Goal: Transaction & Acquisition: Obtain resource

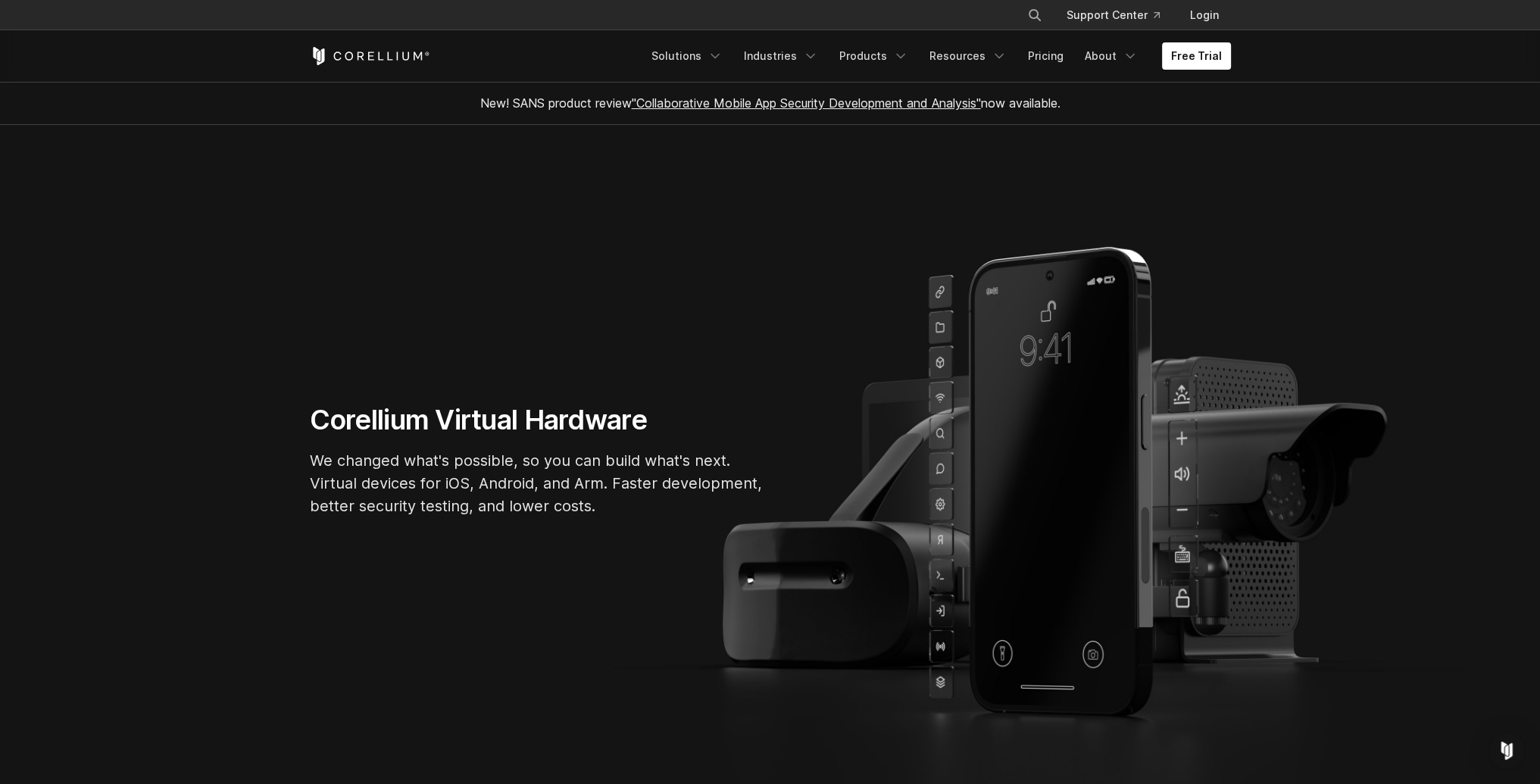
click at [688, 288] on section "Corellium Virtual Hardware We changed what's possible, so you can build what's …" at bounding box center [770, 466] width 1540 height 681
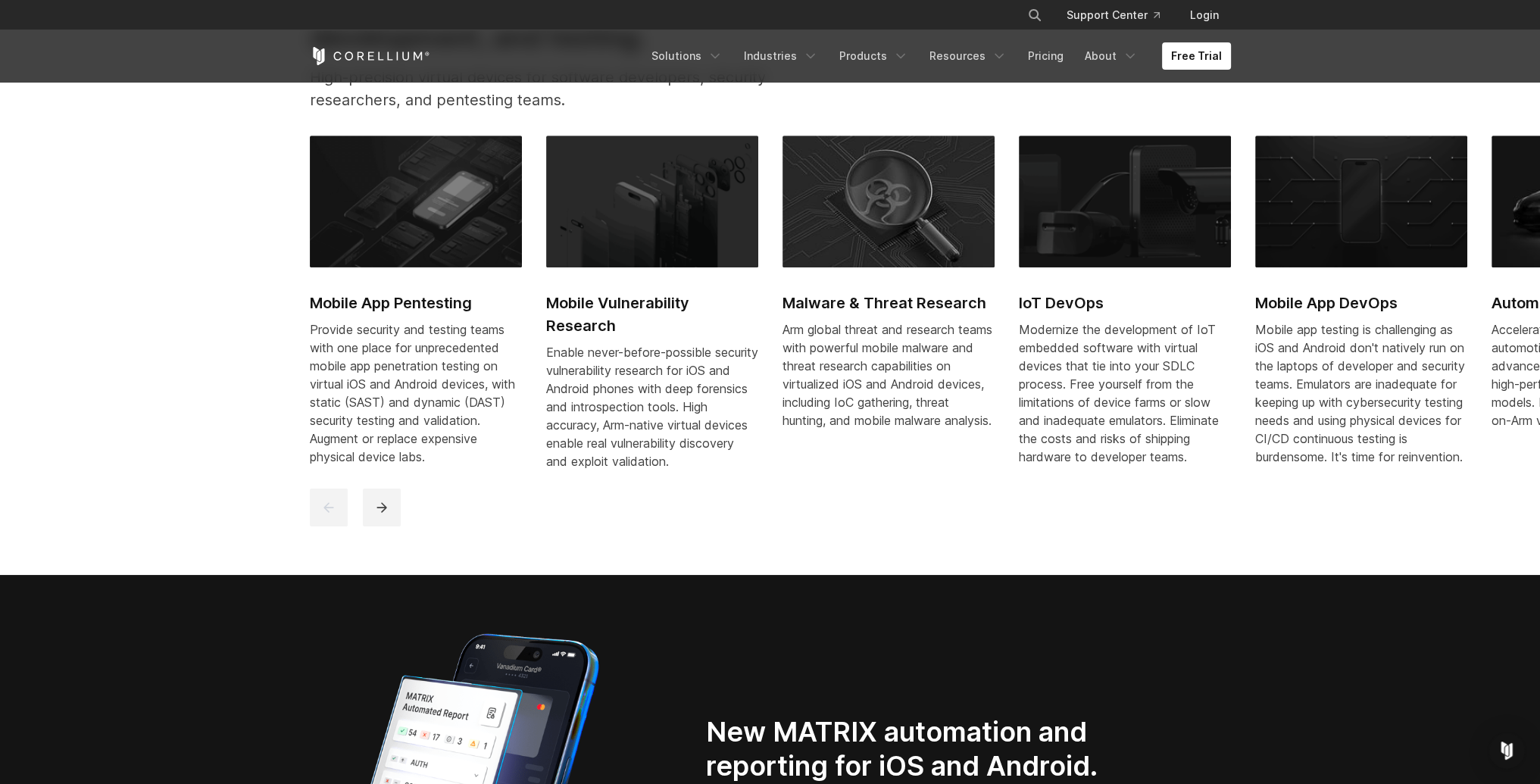
scroll to position [833, 0]
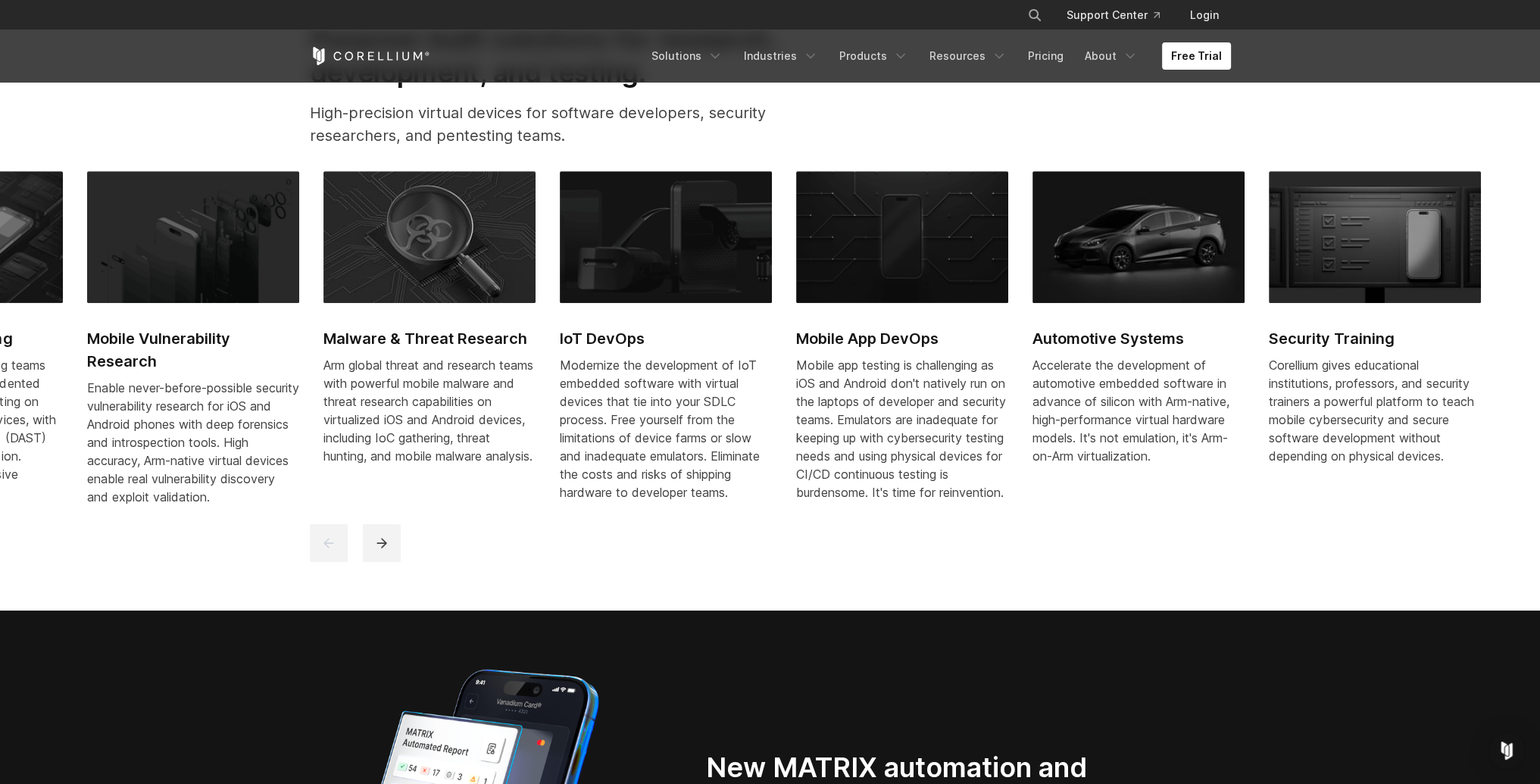
drag, startPoint x: 882, startPoint y: 237, endPoint x: 215, endPoint y: 304, distance: 670.4
click at [323, 310] on link "Malware & Threat Research Arm global threat and research teams with powerful mo…" at bounding box center [429, 327] width 212 height 312
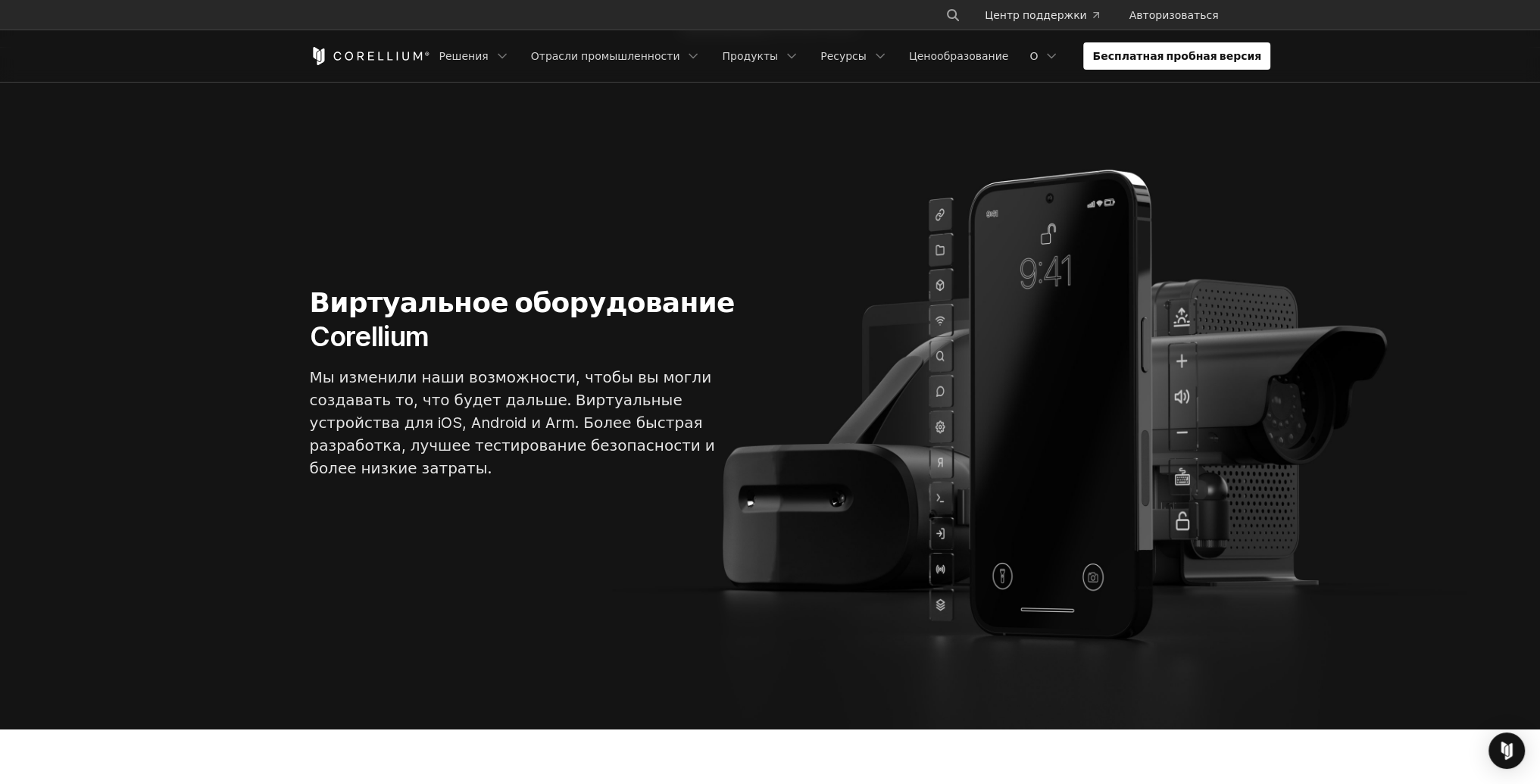
scroll to position [94, 0]
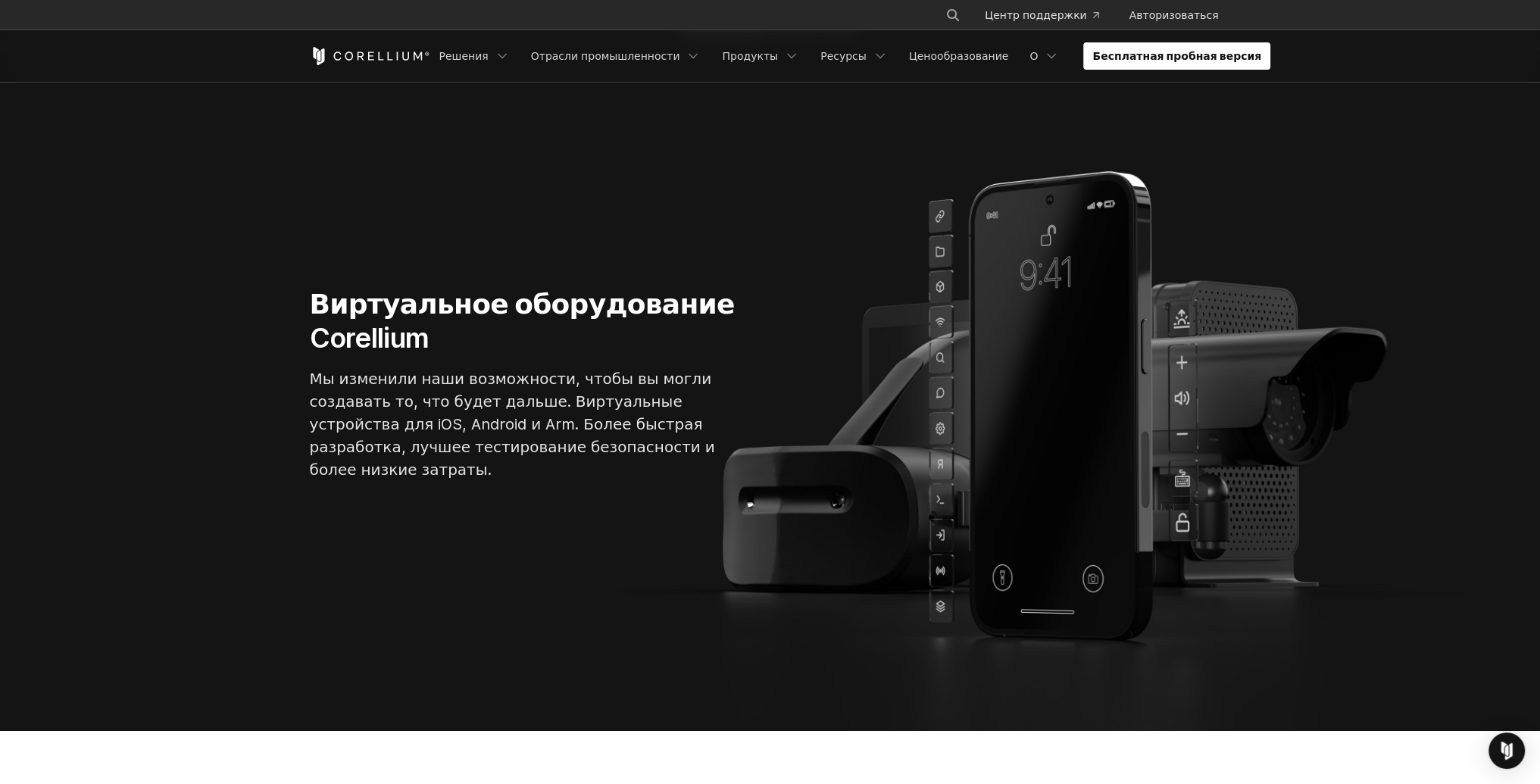
click at [844, 140] on section "Виртуальное оборудование Corellium Мы изменили наши возможности, чтобы вы могли…" at bounding box center [770, 389] width 1540 height 681
click at [1148, 56] on font "Бесплатная пробная версия" at bounding box center [1176, 56] width 169 height 13
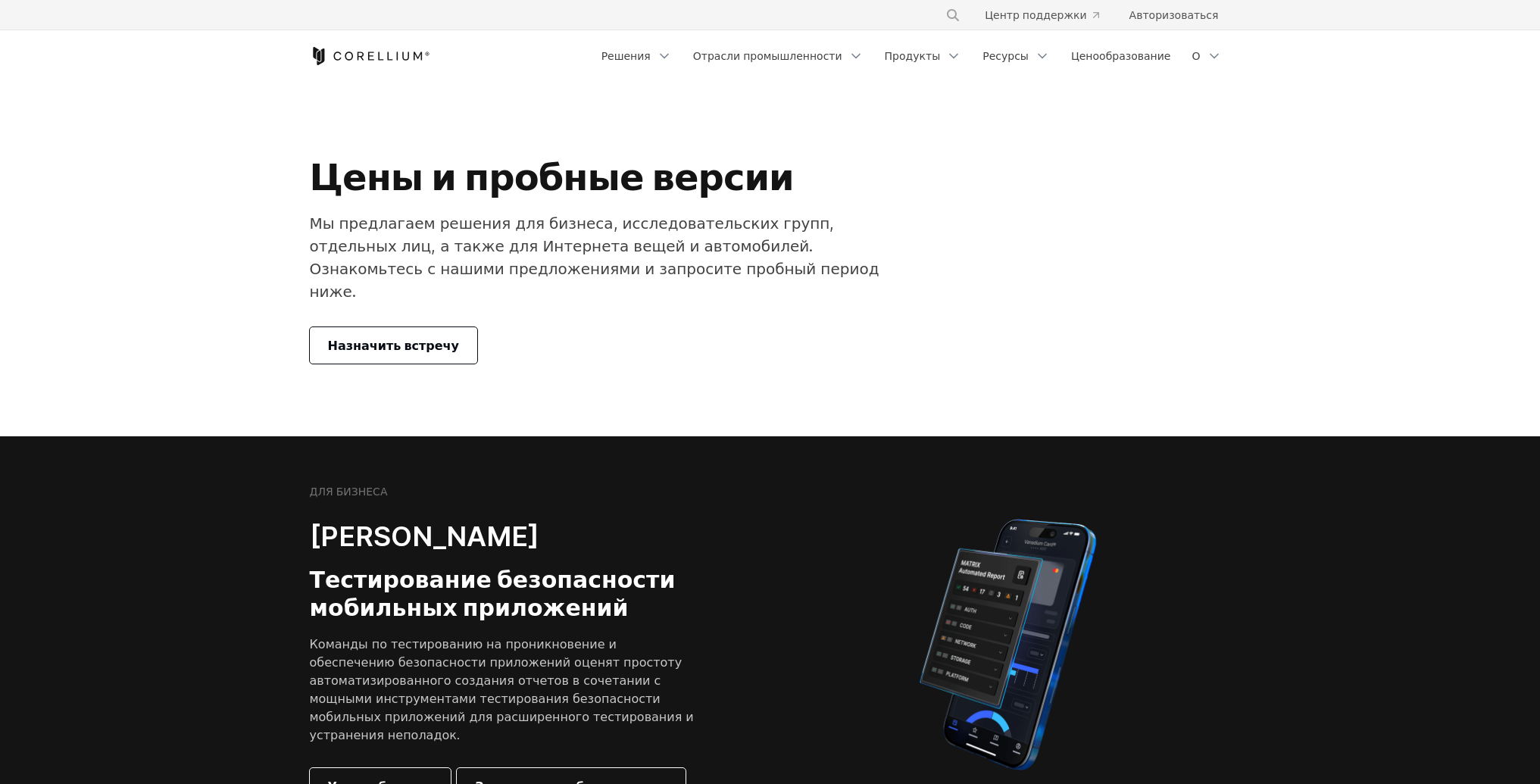
click at [666, 297] on div "Цены и пробные версии Мы предлагаем решения для бизнеса, исследовательских груп…" at bounding box center [612, 259] width 634 height 209
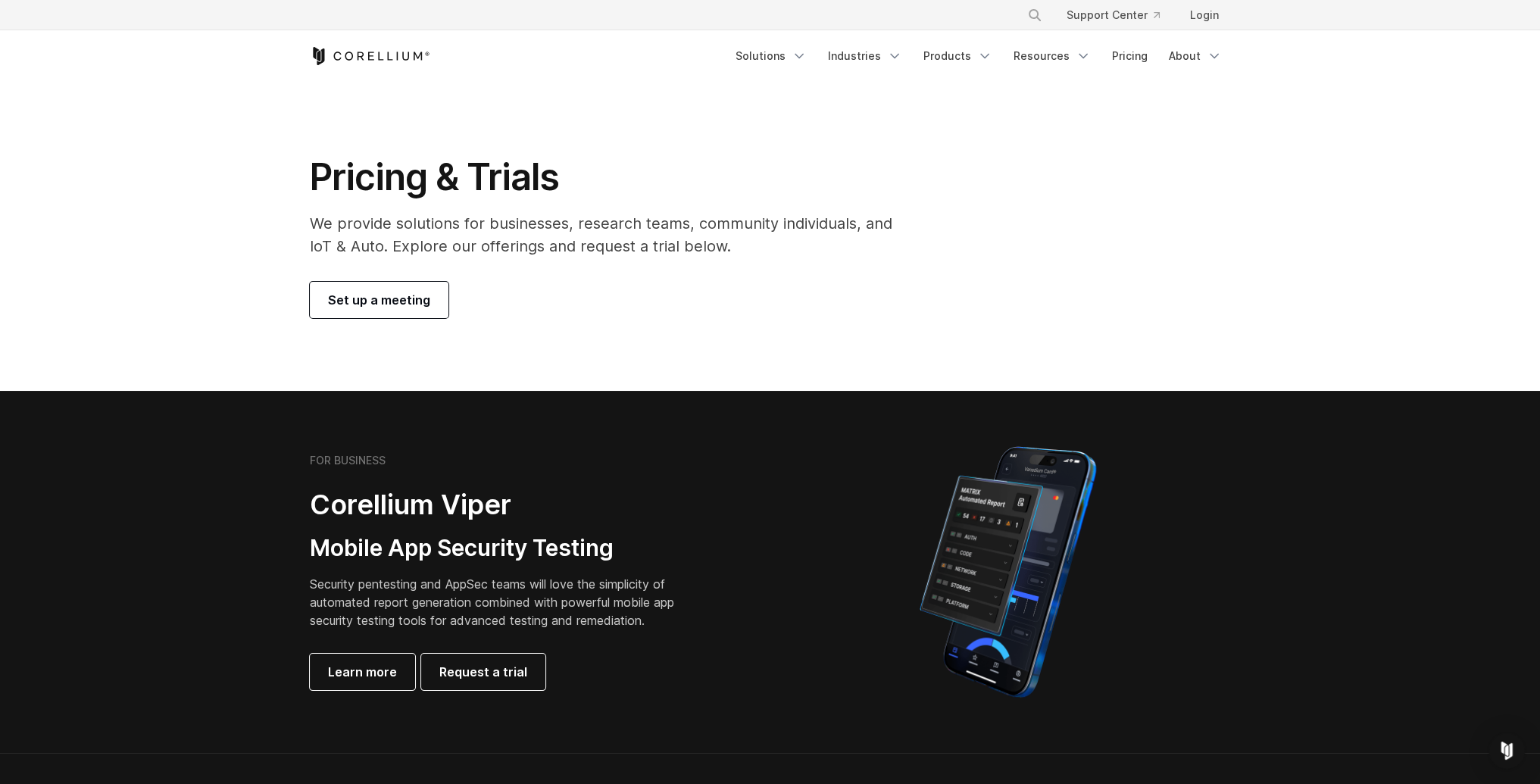
click at [1218, 283] on div "Pricing & Trials We provide solutions for businesses, research teams, community…" at bounding box center [770, 237] width 951 height 164
click at [361, 53] on icon "Corellium Home" at bounding box center [370, 56] width 121 height 18
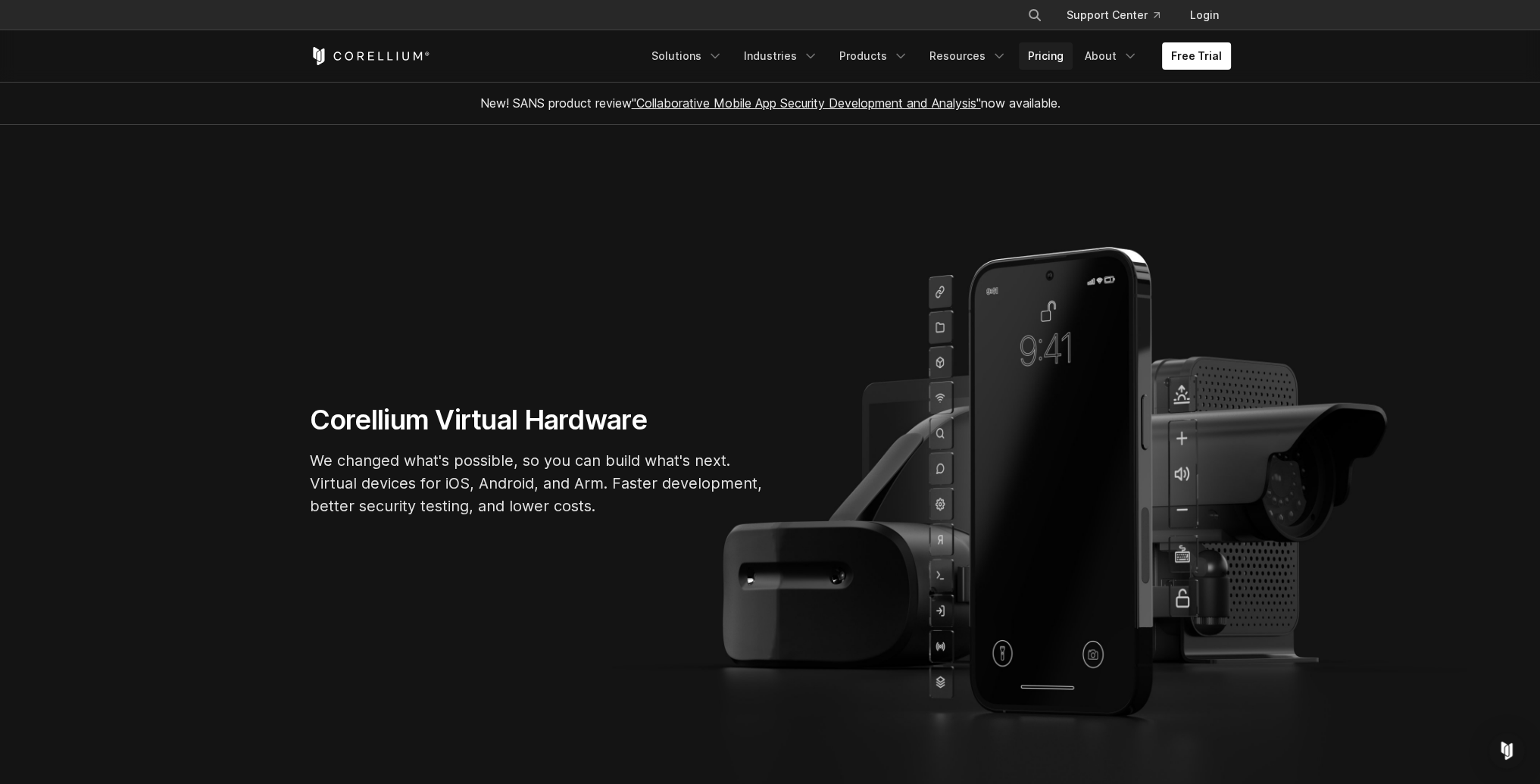
click at [1041, 52] on link "Pricing" at bounding box center [1045, 56] width 54 height 27
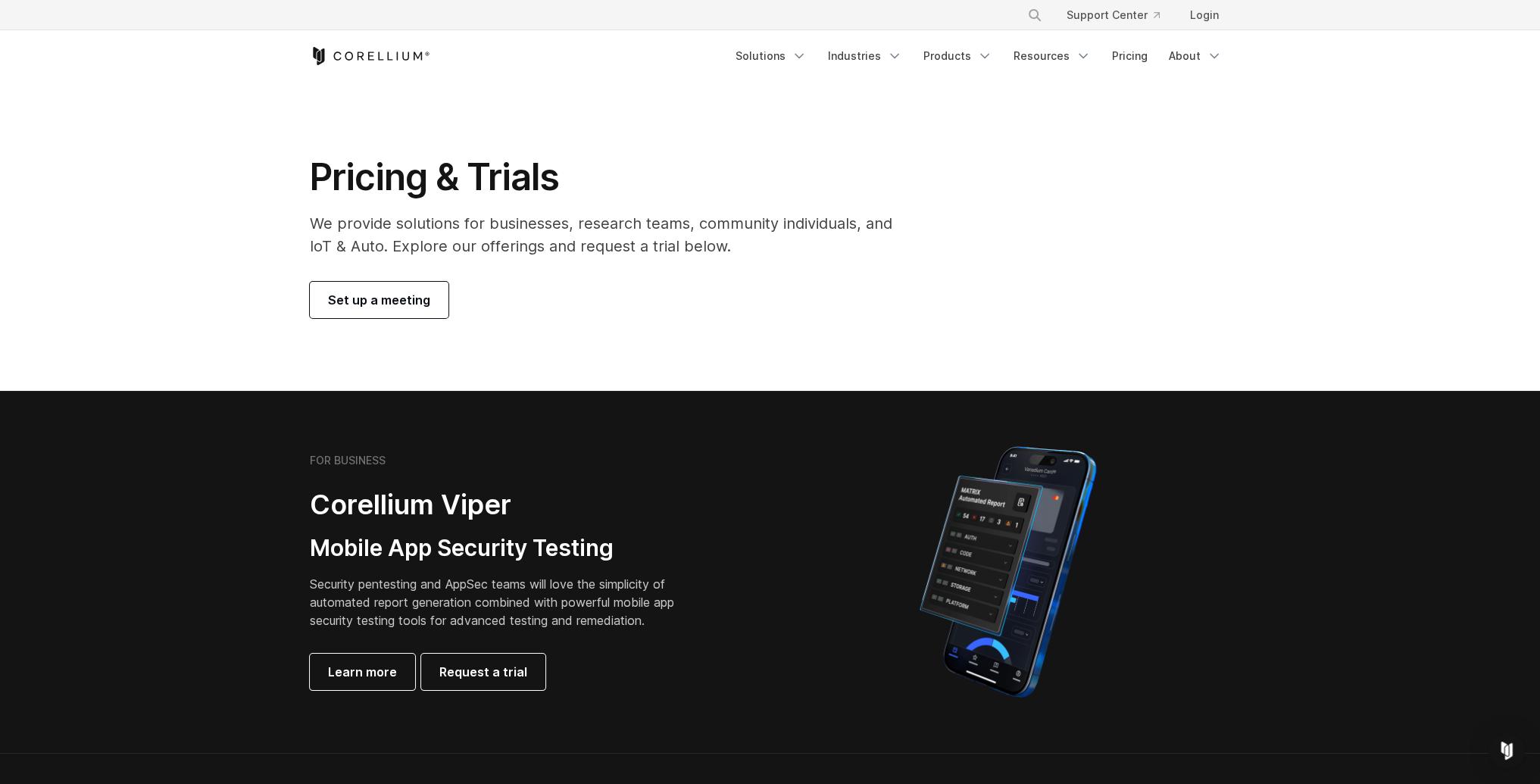
click at [381, 298] on span "Set up a meeting" at bounding box center [379, 300] width 103 height 18
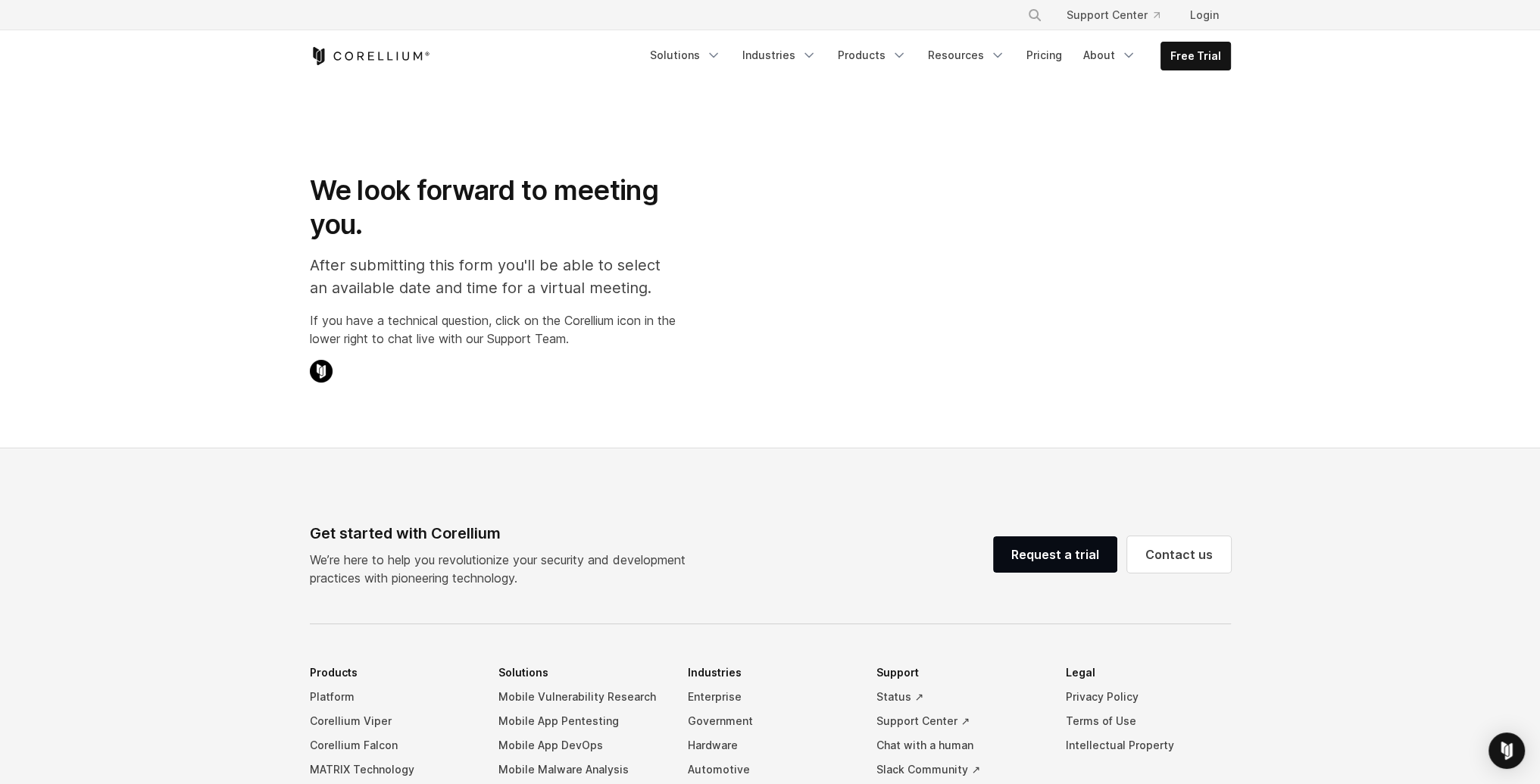
select select "**"
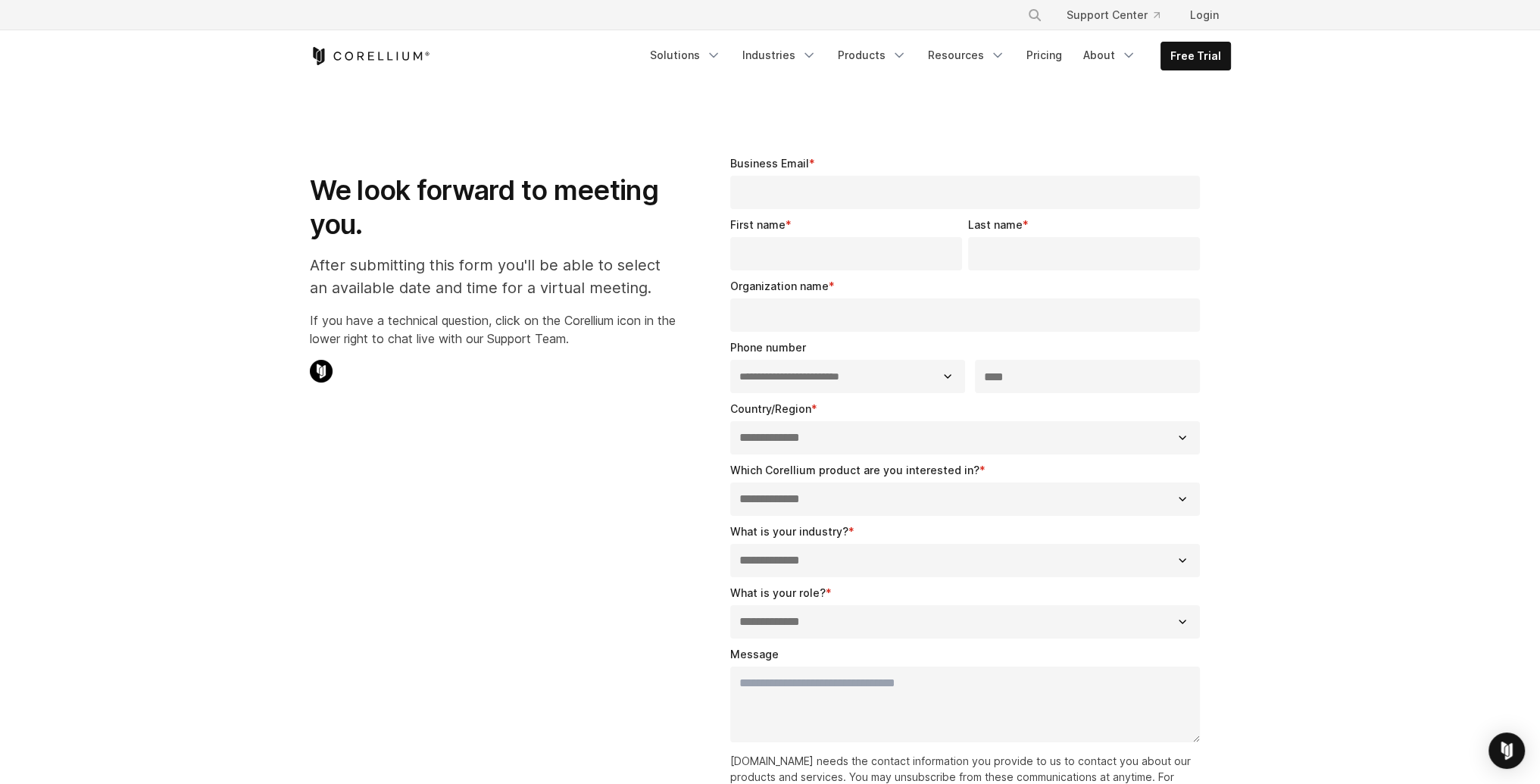
click at [353, 61] on icon "Corellium Home" at bounding box center [370, 56] width 121 height 18
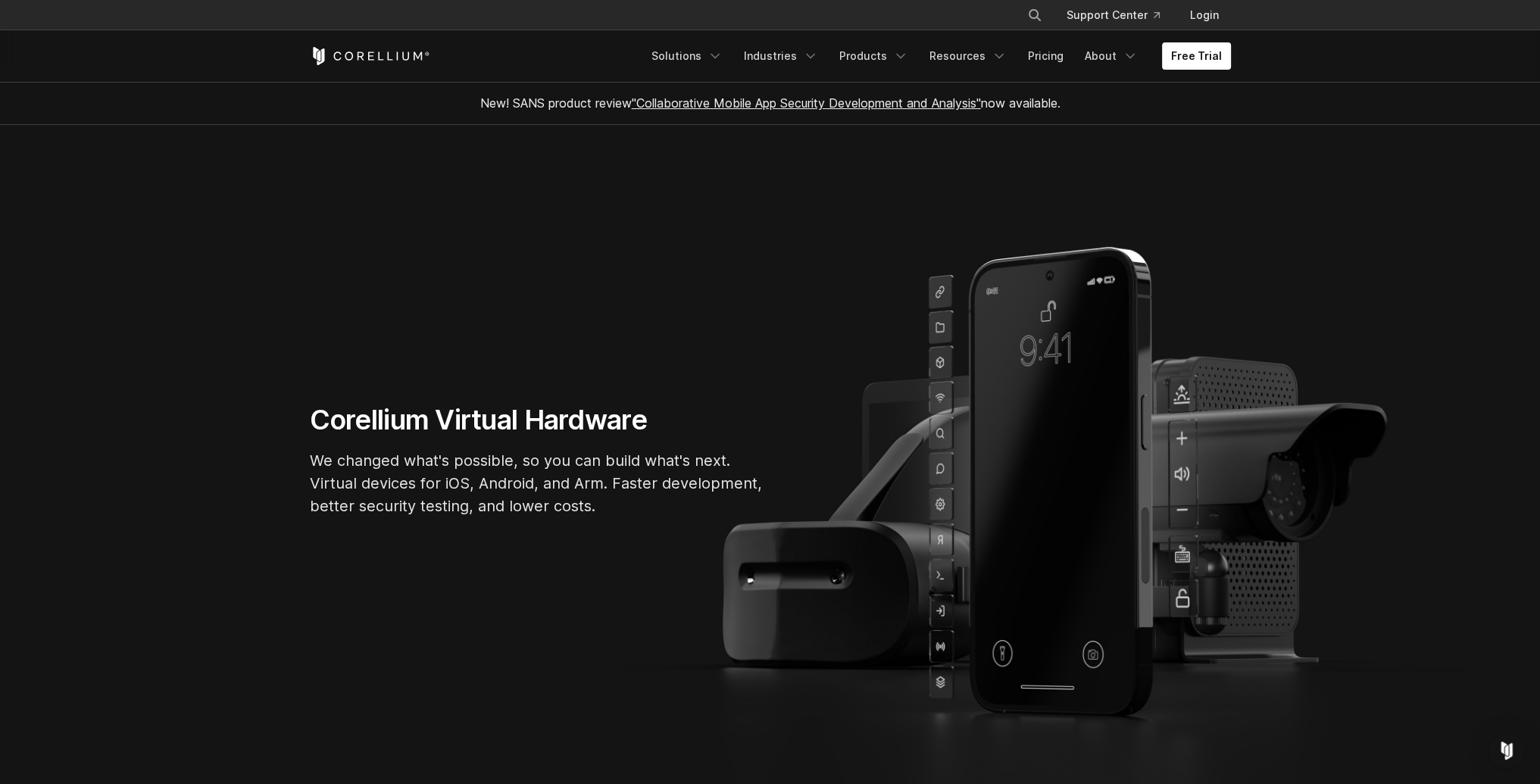
click at [731, 106] on link ""Collaborative Mobile App Security Development and Analysis"" at bounding box center [806, 103] width 350 height 15
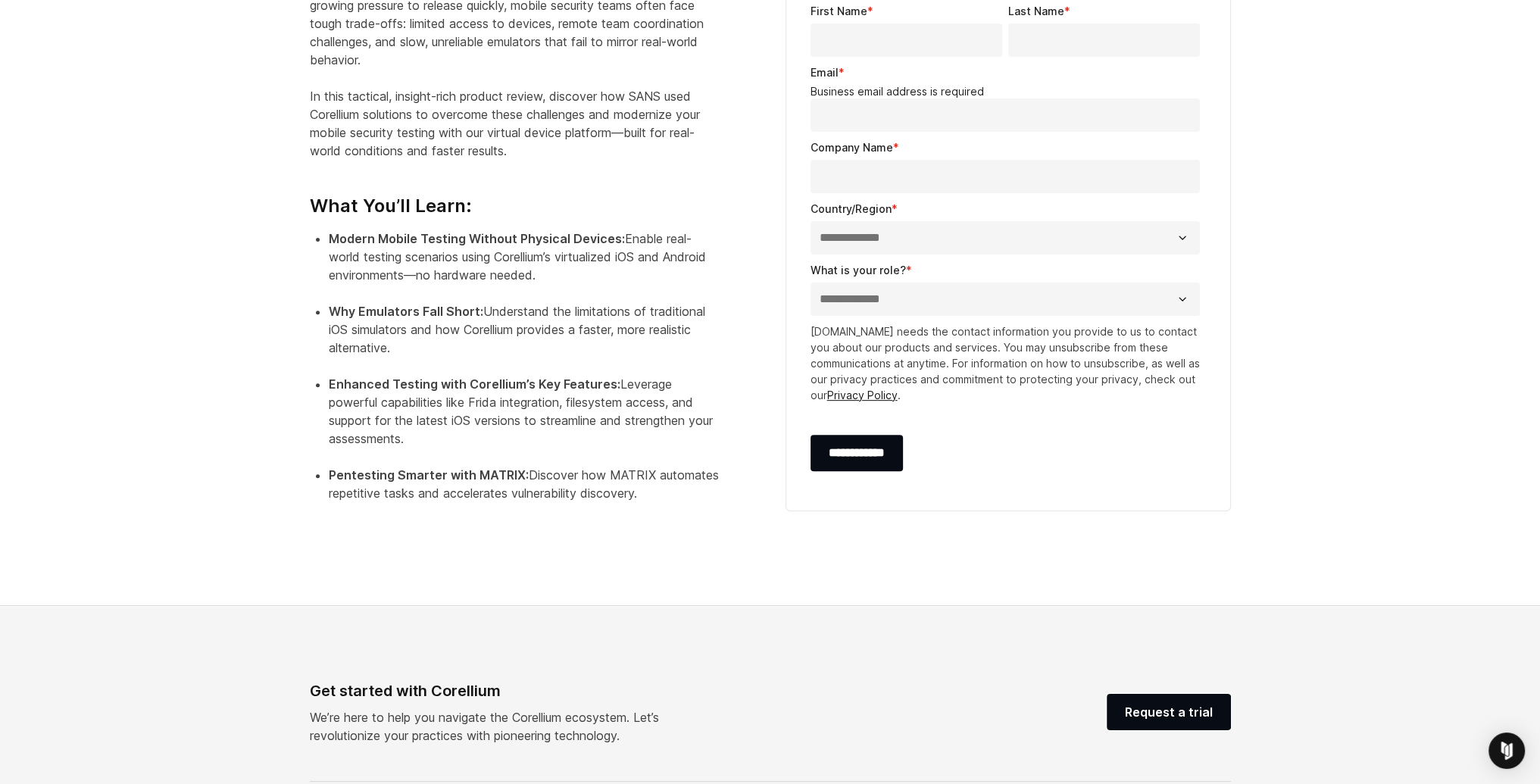
scroll to position [767, 0]
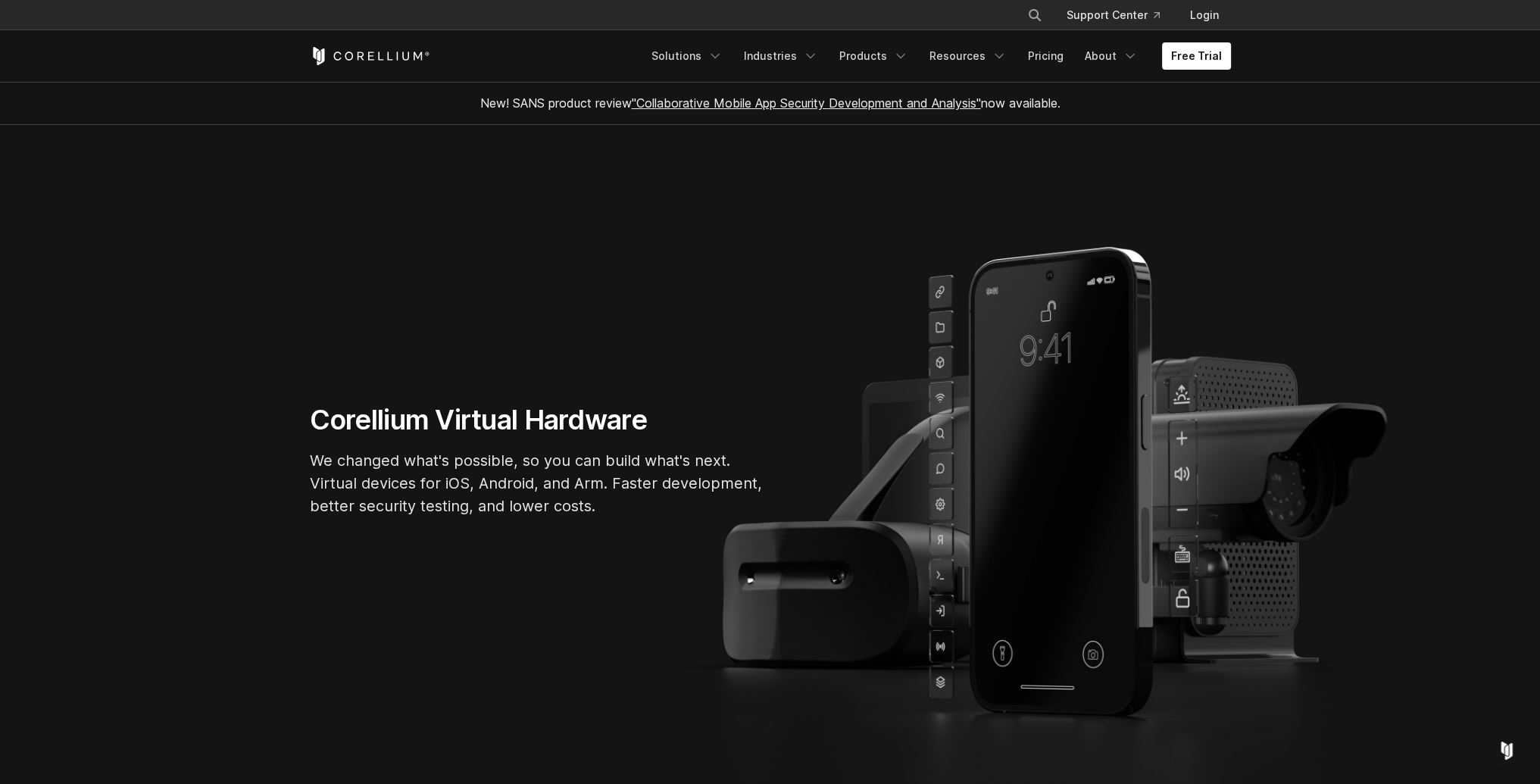
click at [868, 21] on div "× Search our site... Support Center Login" at bounding box center [770, 15] width 921 height 27
click at [1054, 56] on link "Pricing" at bounding box center [1045, 56] width 54 height 27
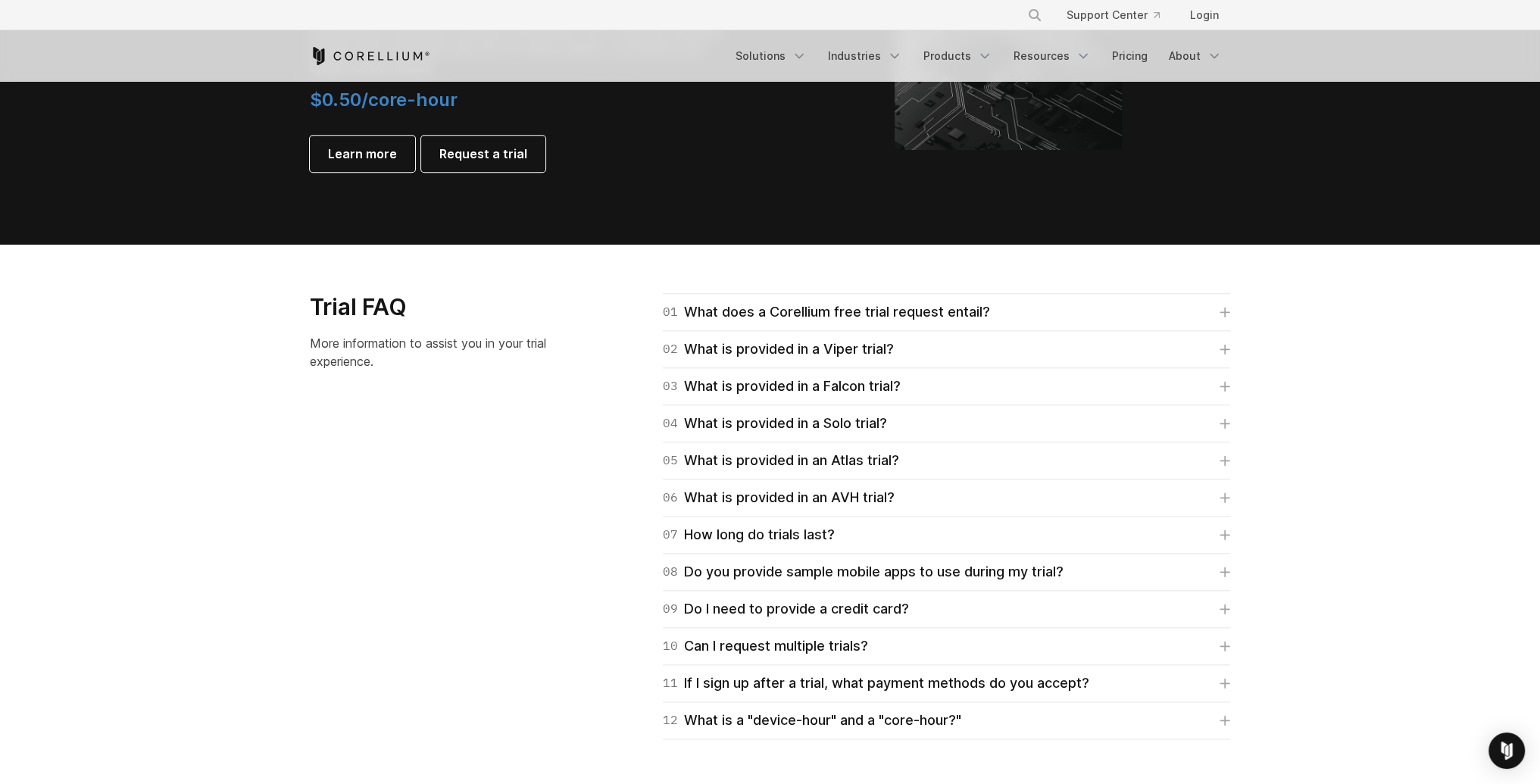
scroll to position [1818, 0]
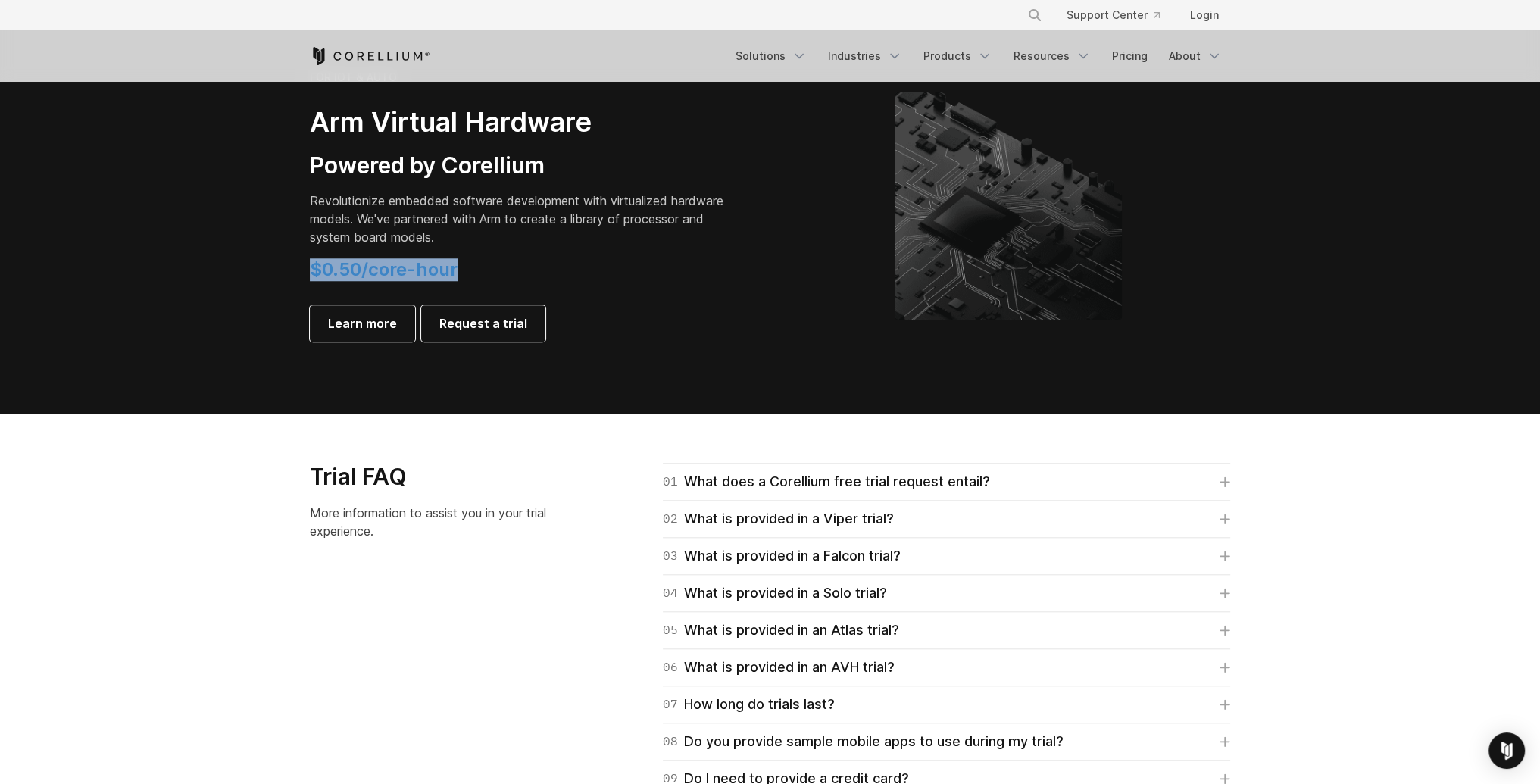
drag, startPoint x: 464, startPoint y: 263, endPoint x: 264, endPoint y: 264, distance: 200.0
click at [264, 264] on section "FOR IOT & AUTO Arm Virtual Hardware Powered by Corellium Revolutionize embedded…" at bounding box center [770, 218] width 1540 height 392
copy span "$0.50/core-hour"
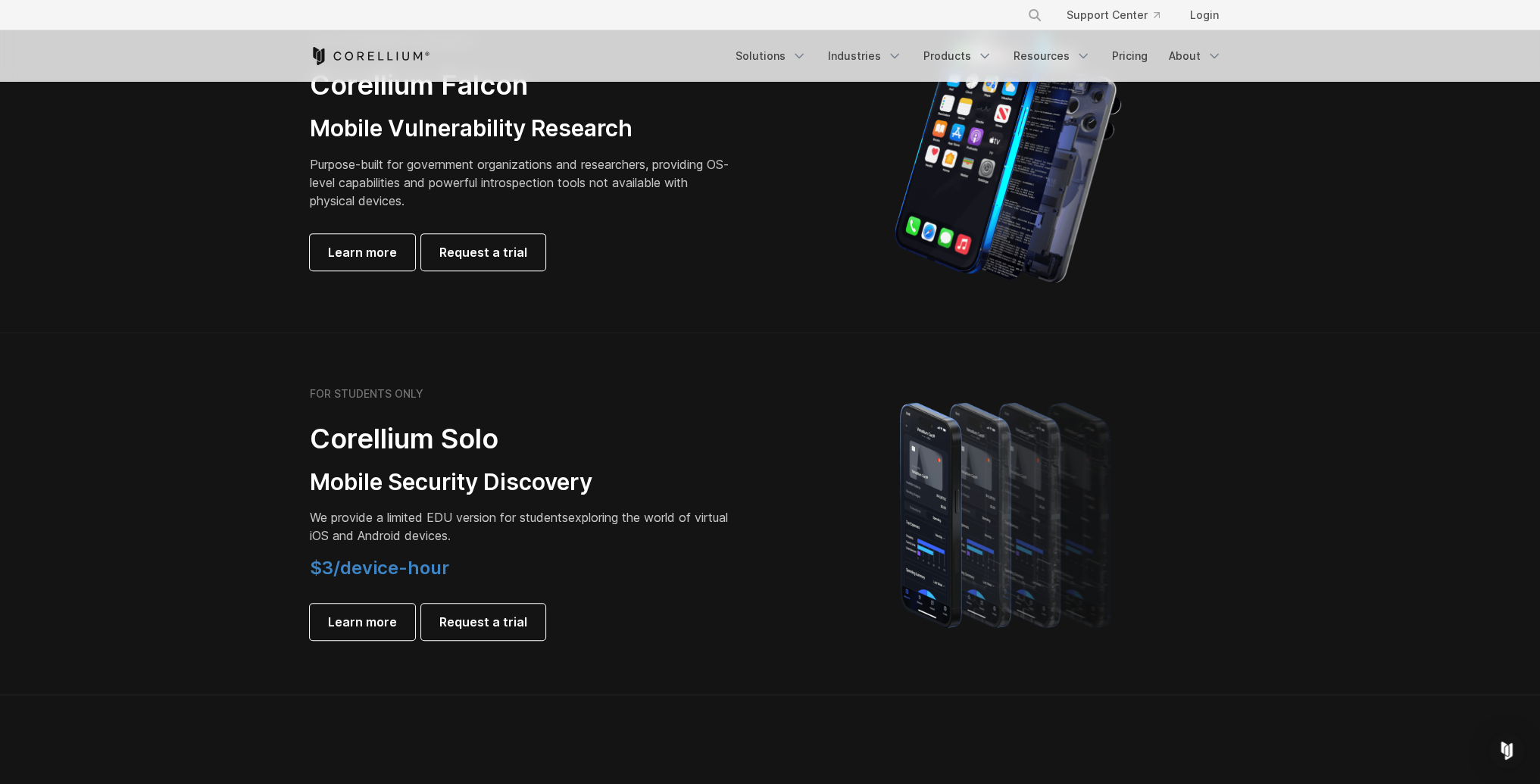
scroll to position [758, 0]
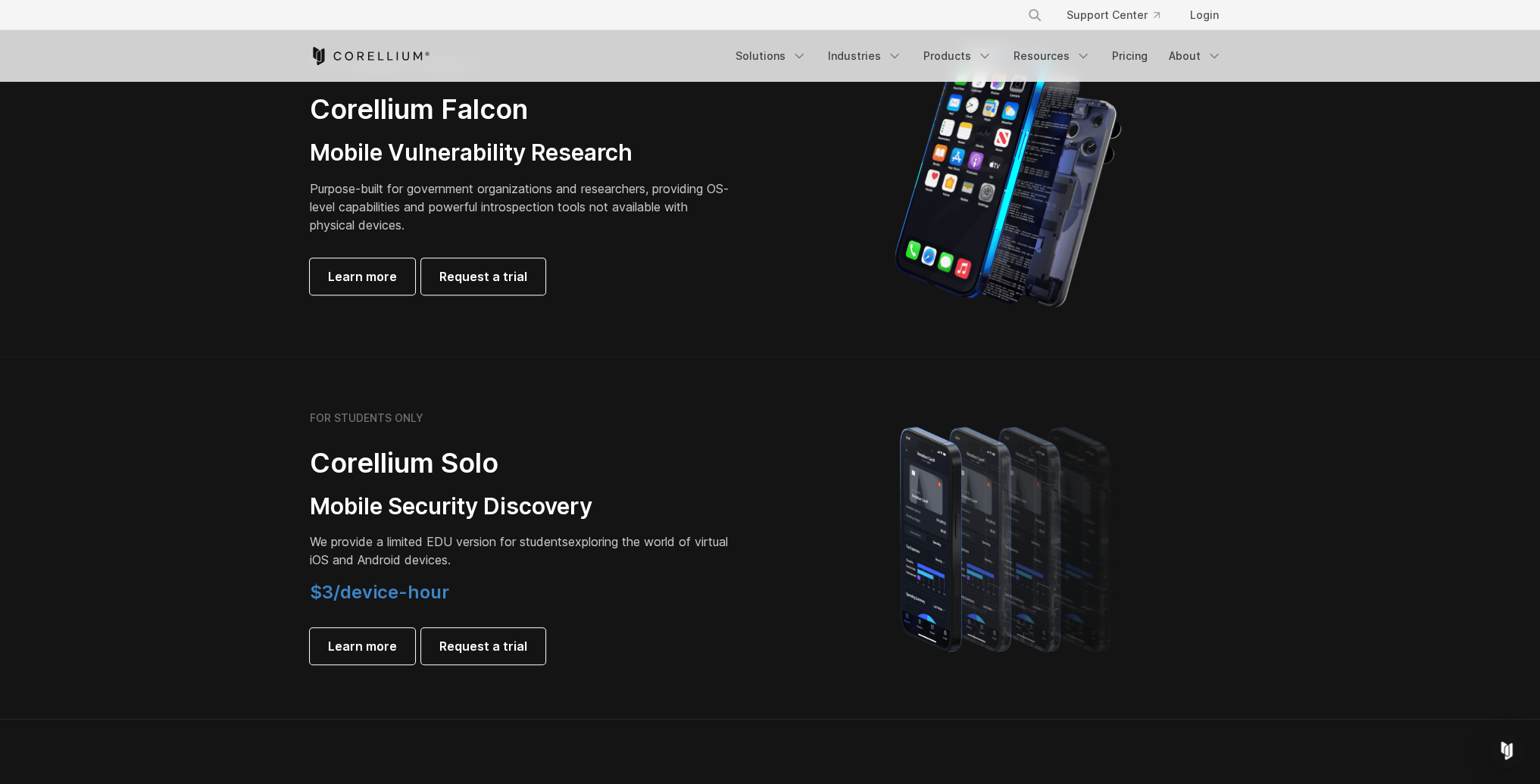
drag, startPoint x: 689, startPoint y: 434, endPoint x: 678, endPoint y: 467, distance: 34.8
click at [678, 467] on h2 "Corellium Solo" at bounding box center [522, 463] width 424 height 34
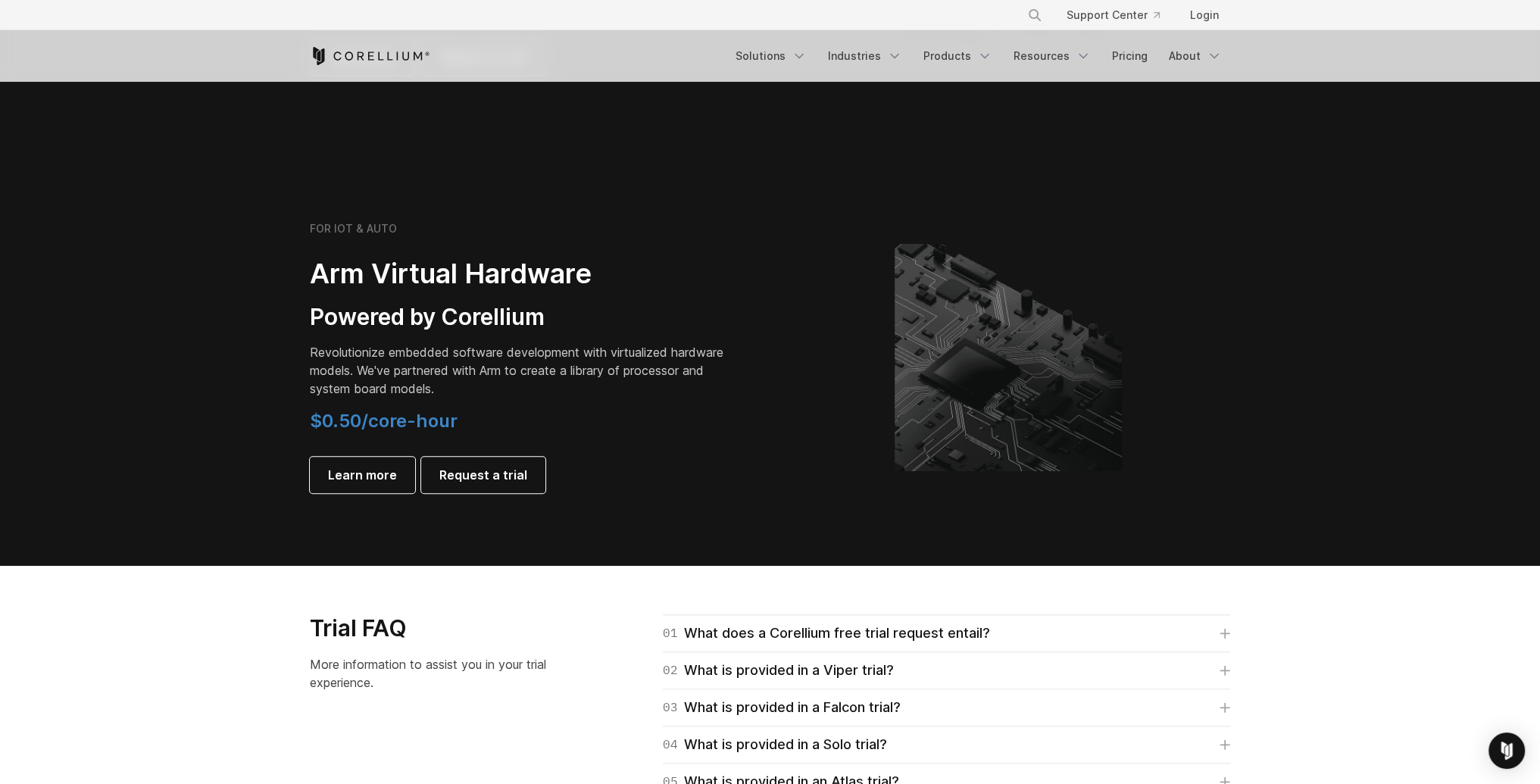
scroll to position [1759, 0]
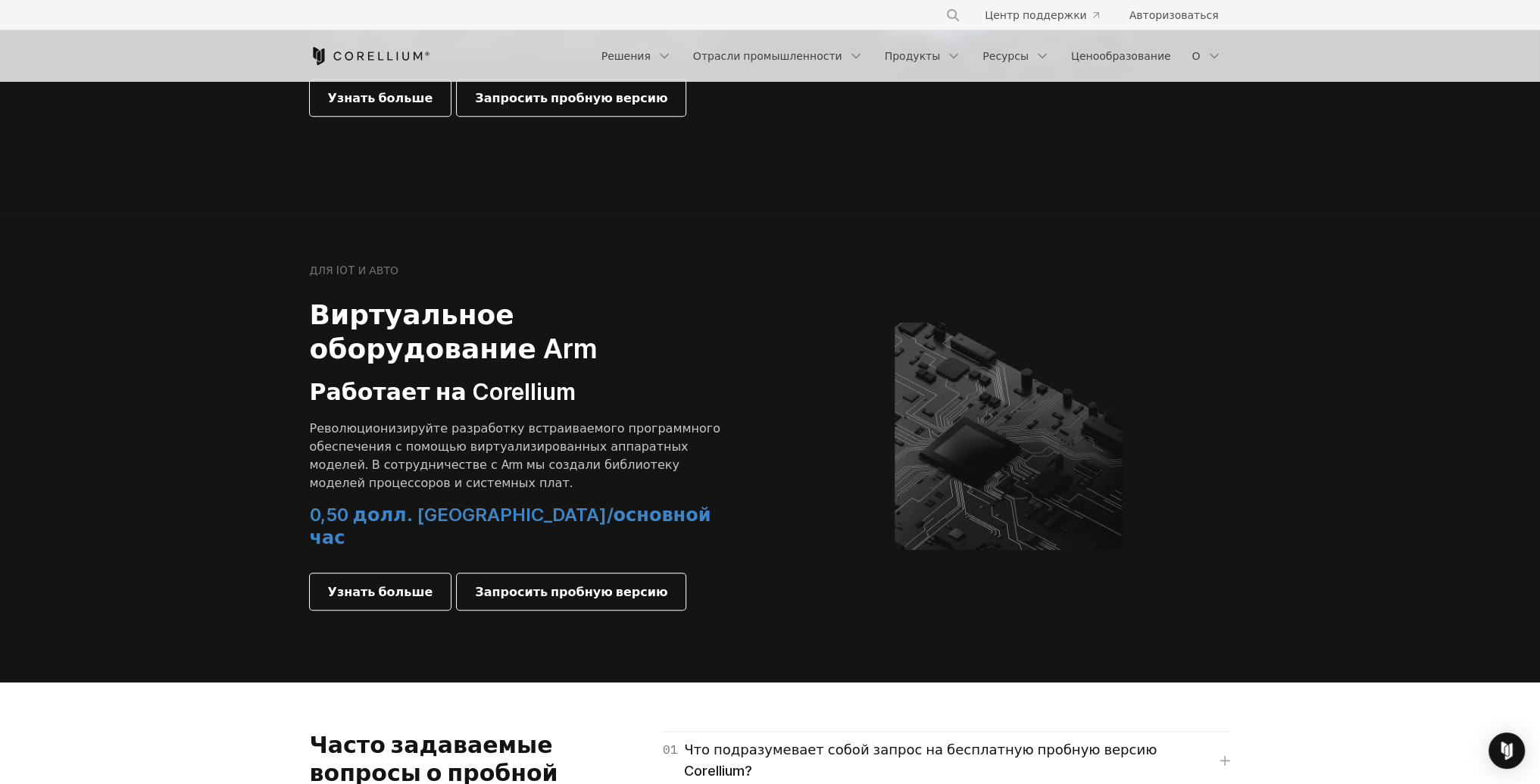
click at [764, 358] on div "ДЛЯ IOT И АВТО Виртуальное оборудование Arm Работает на Corellium Революционизи…" at bounding box center [532, 436] width 476 height 346
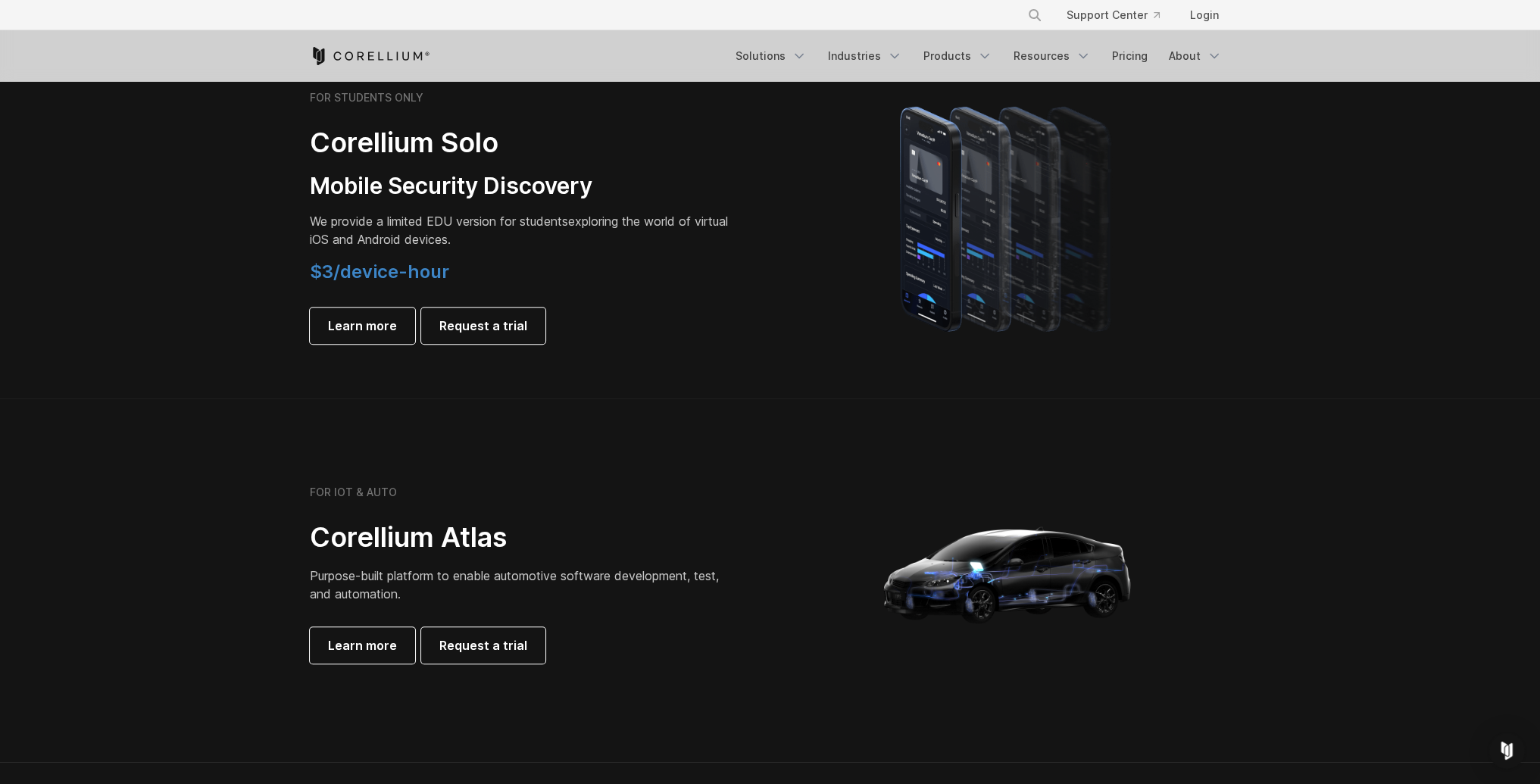
scroll to position [1005, 0]
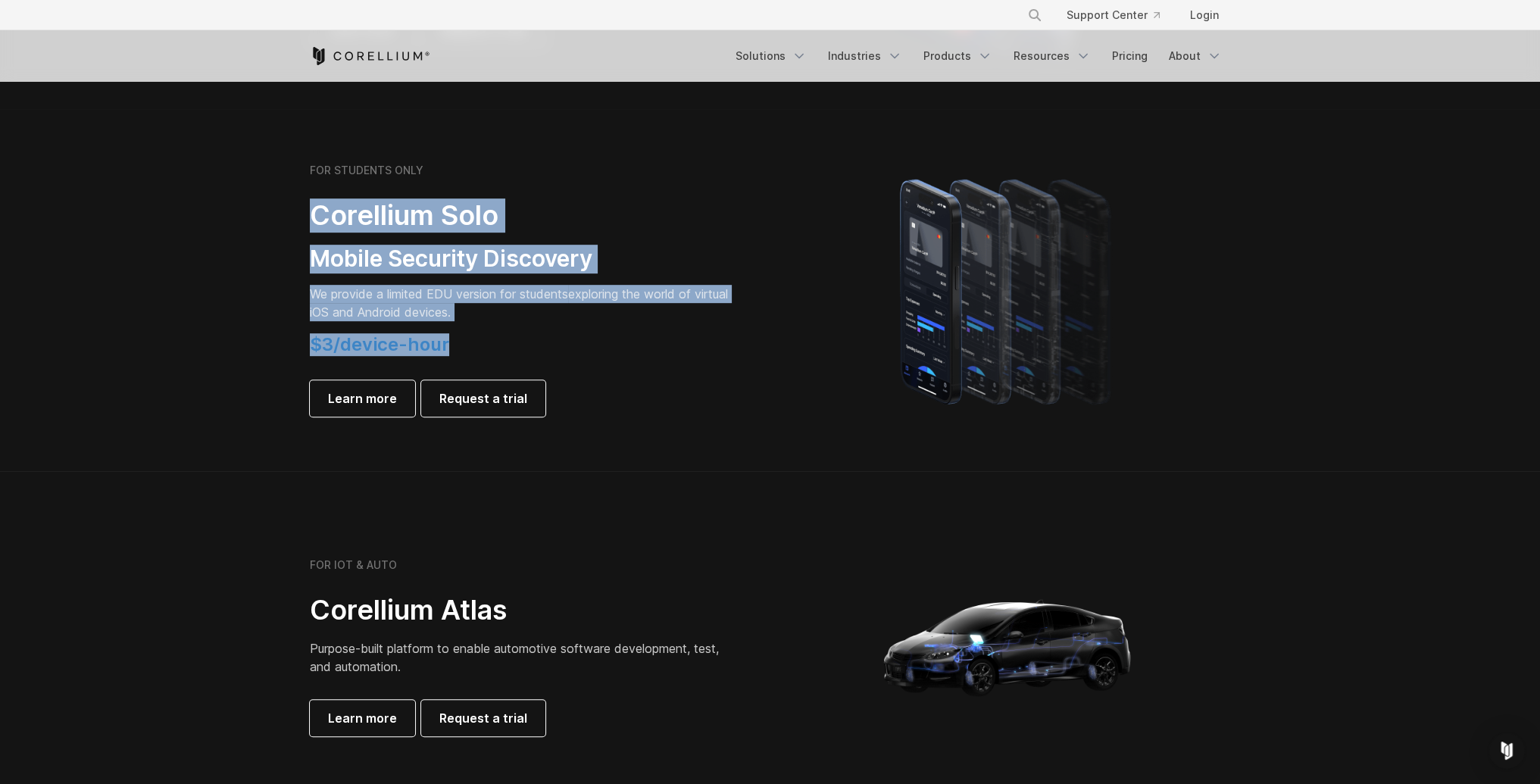
drag, startPoint x: 301, startPoint y: 204, endPoint x: 554, endPoint y: 330, distance: 282.6
click at [554, 330] on div "FOR STUDENTS ONLY Corellium Solo Mobile Security Discovery We provide a limited…" at bounding box center [532, 290] width 476 height 253
copy div "Corellium Solo Mobile Security Discovery We provide a limited EDU version for s…"
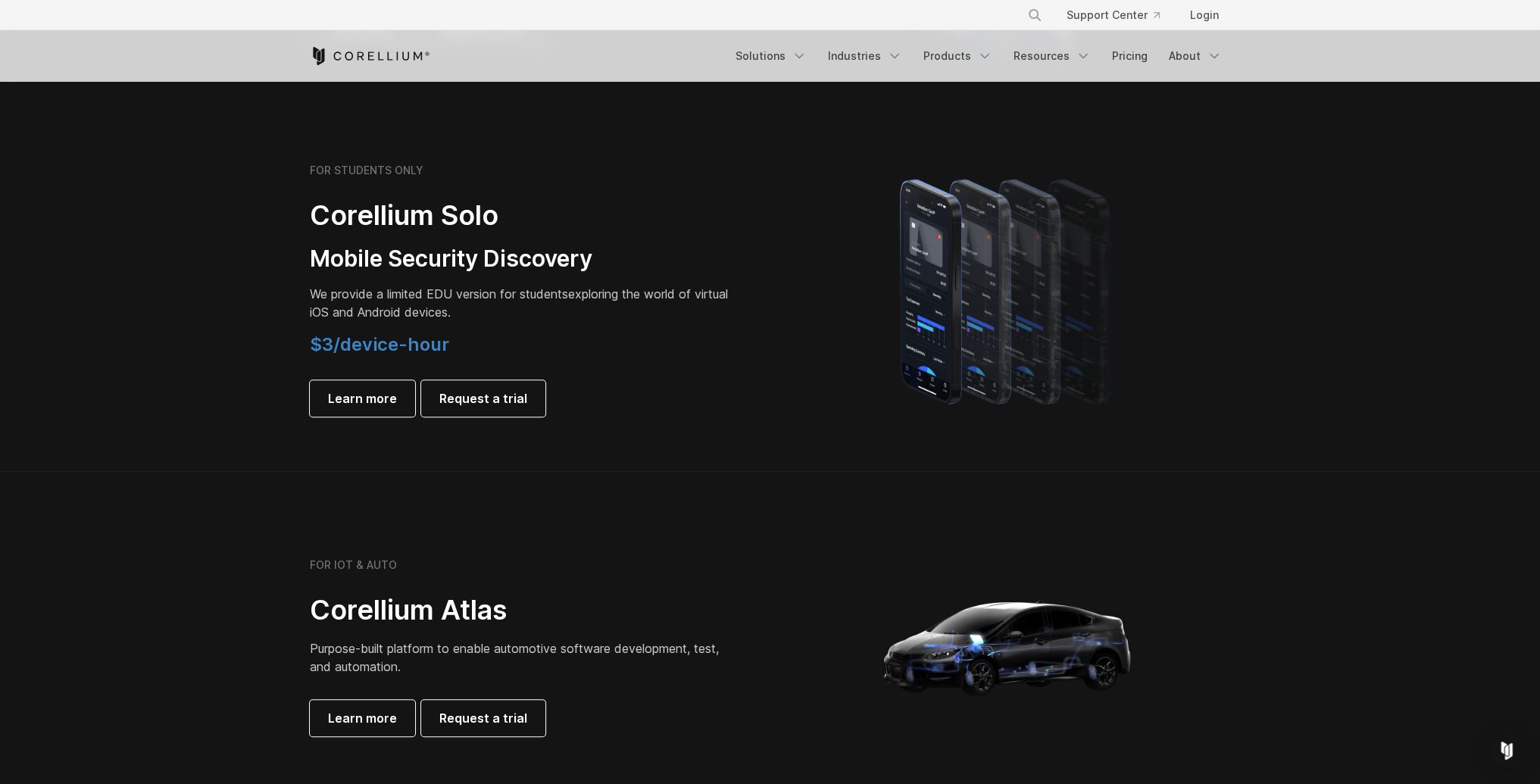
click at [848, 404] on div at bounding box center [1008, 289] width 446 height 265
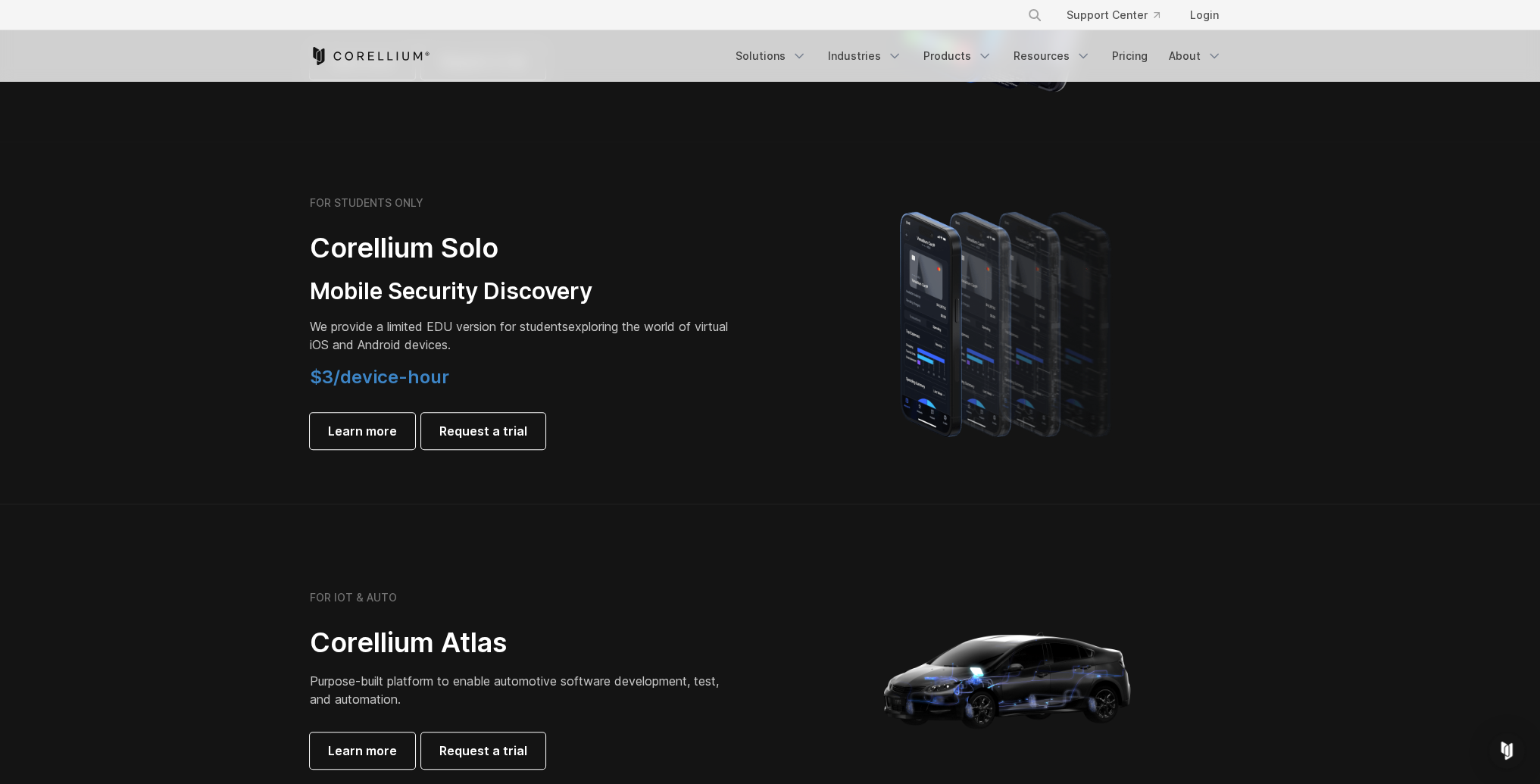
scroll to position [985, 0]
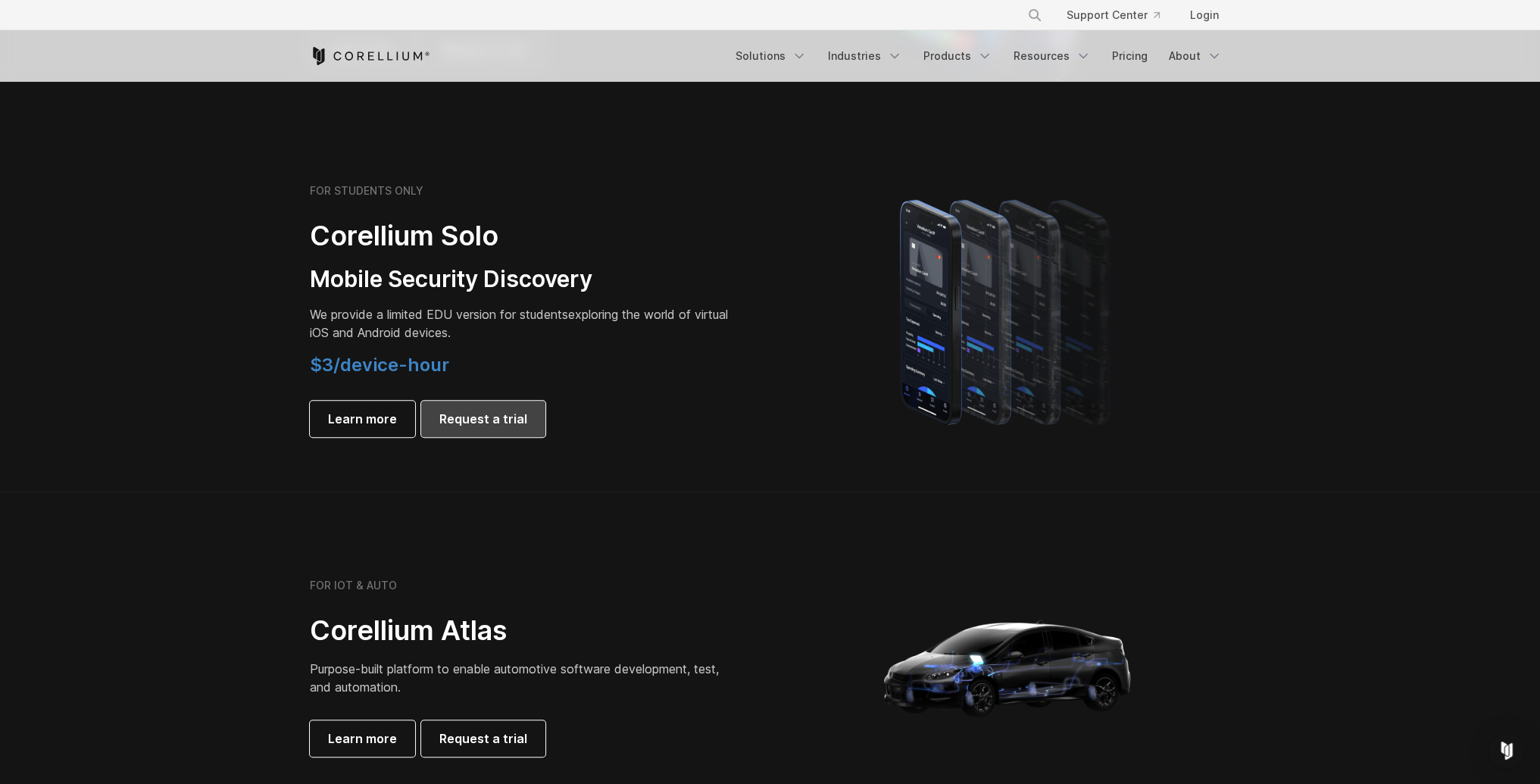
click at [488, 419] on span "Request a trial" at bounding box center [483, 418] width 88 height 18
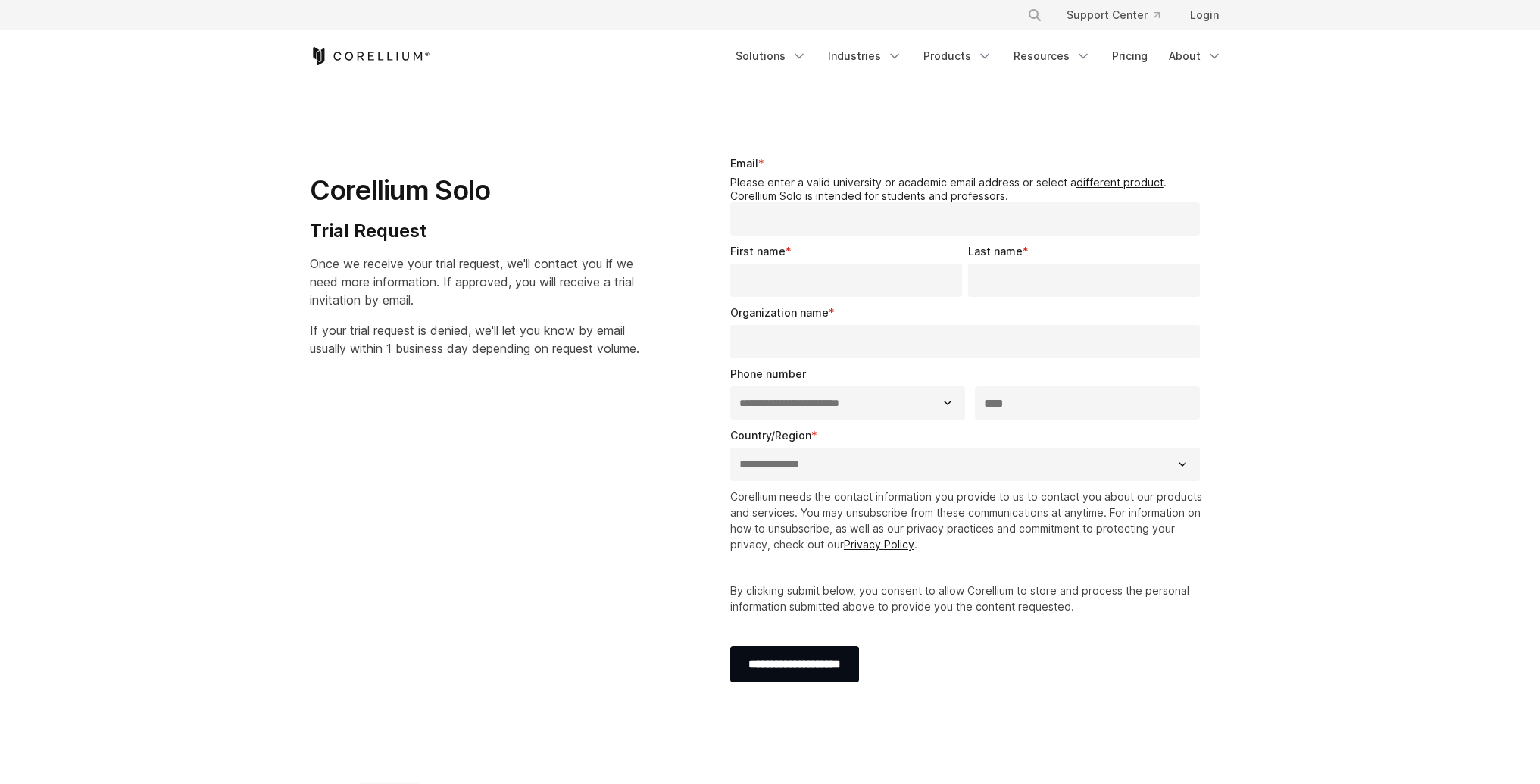
select select "**"
click at [800, 208] on input "Email *" at bounding box center [965, 219] width 470 height 33
click at [907, 388] on div "**********" at bounding box center [969, 392] width 477 height 54
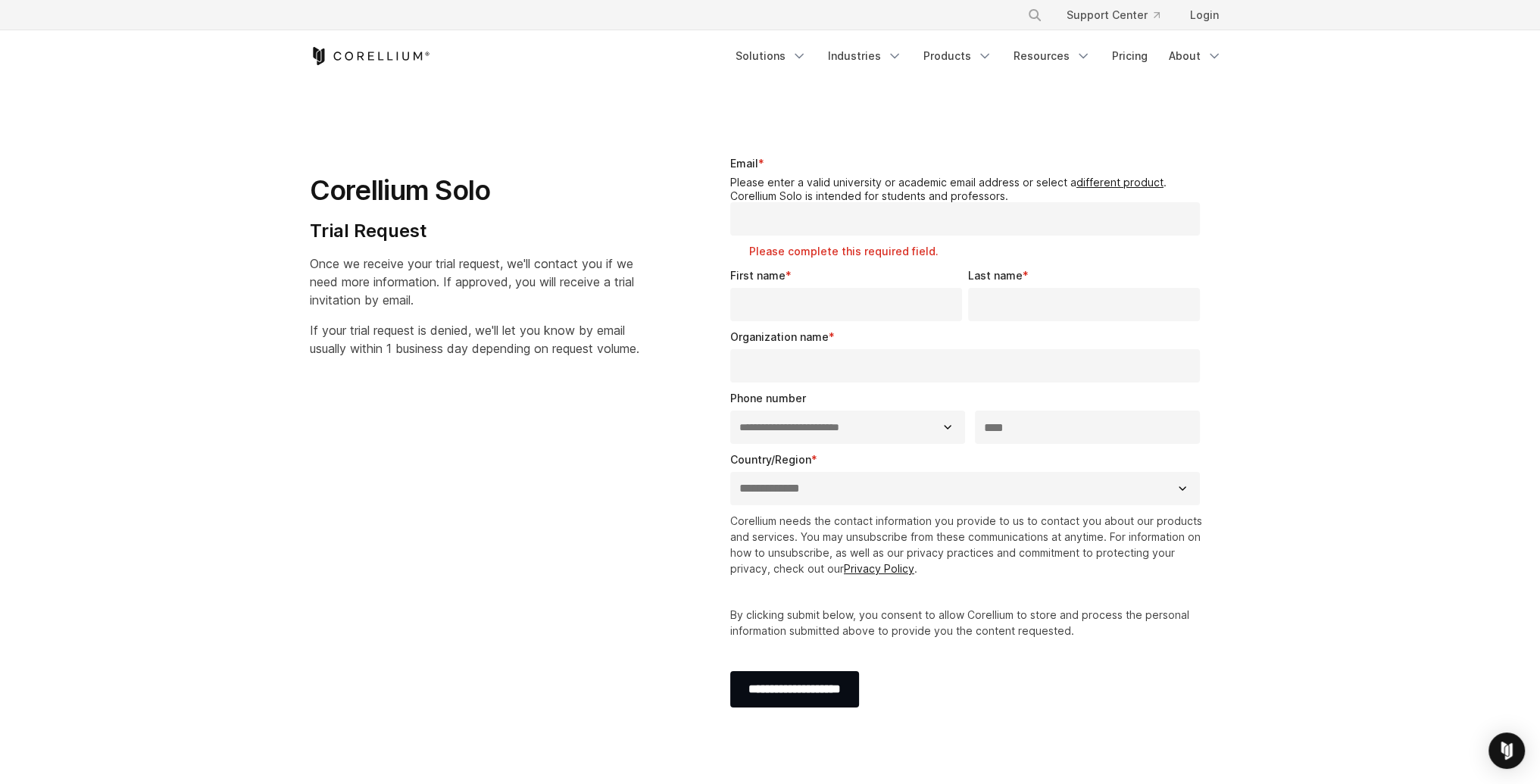
click at [1313, 386] on section "**********" at bounding box center [770, 439] width 1540 height 712
click at [892, 481] on select "**********" at bounding box center [965, 488] width 470 height 33
click at [1287, 233] on section "**********" at bounding box center [770, 439] width 1540 height 712
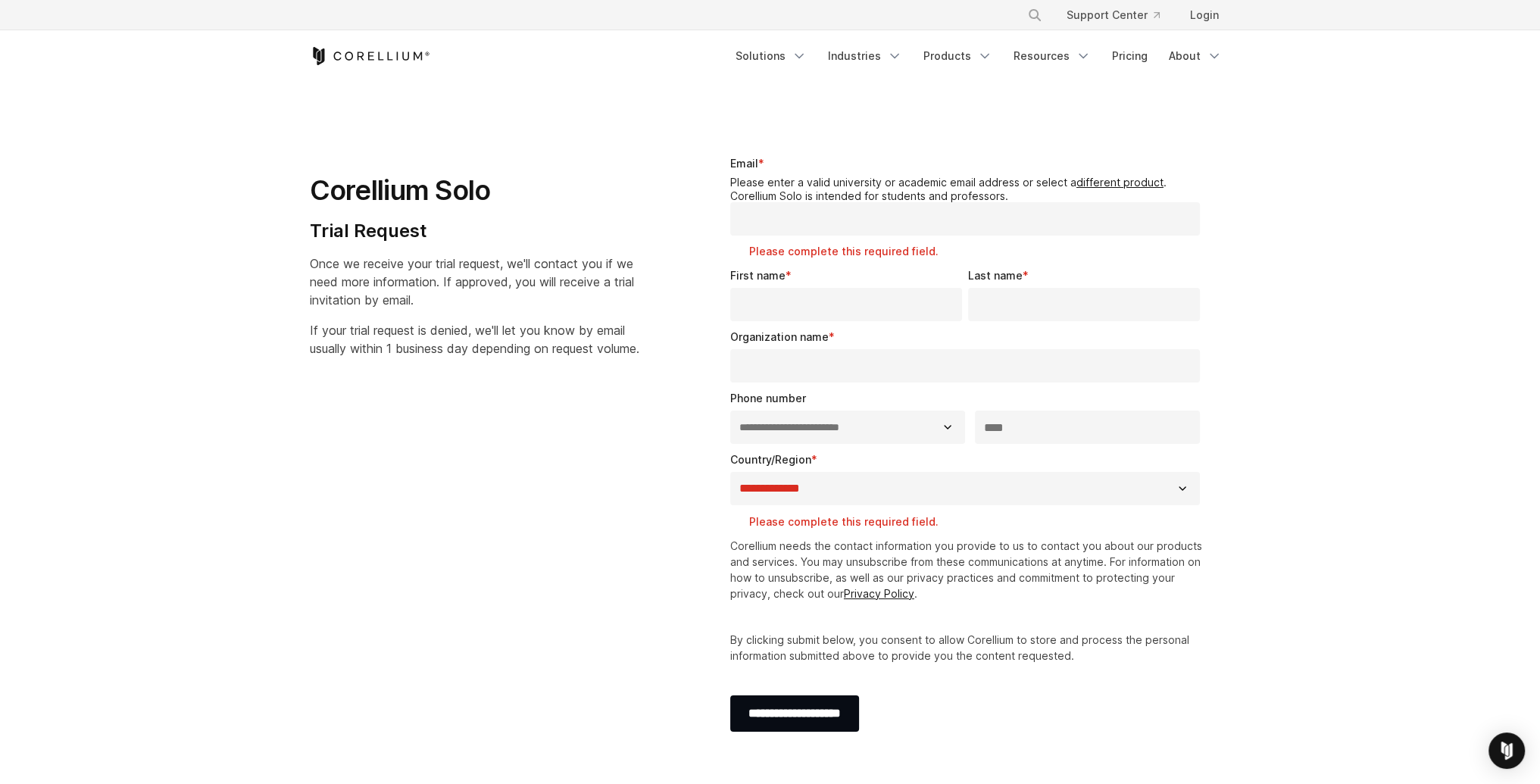
click at [986, 215] on input "Email *" at bounding box center [965, 219] width 470 height 33
